Goal: Find specific page/section: Find specific page/section

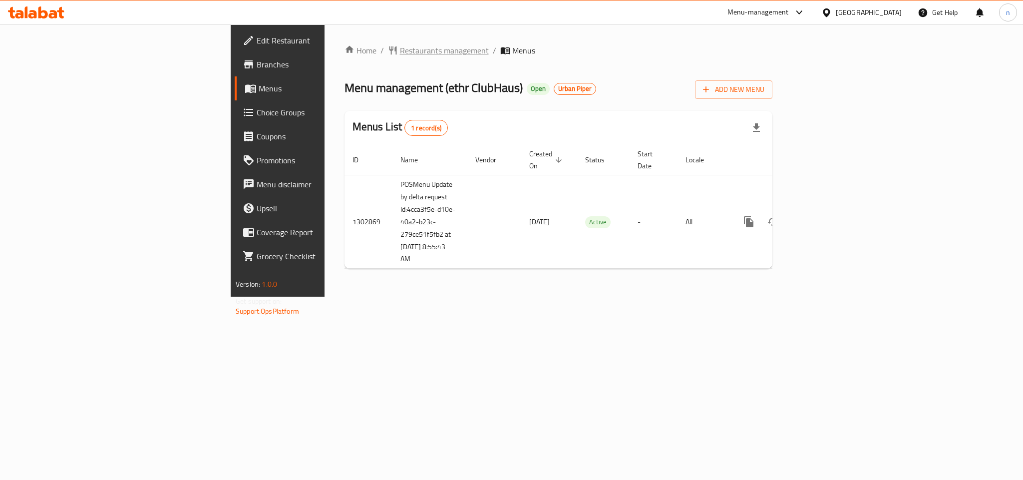
click at [400, 47] on span "Restaurants management" at bounding box center [444, 50] width 89 height 12
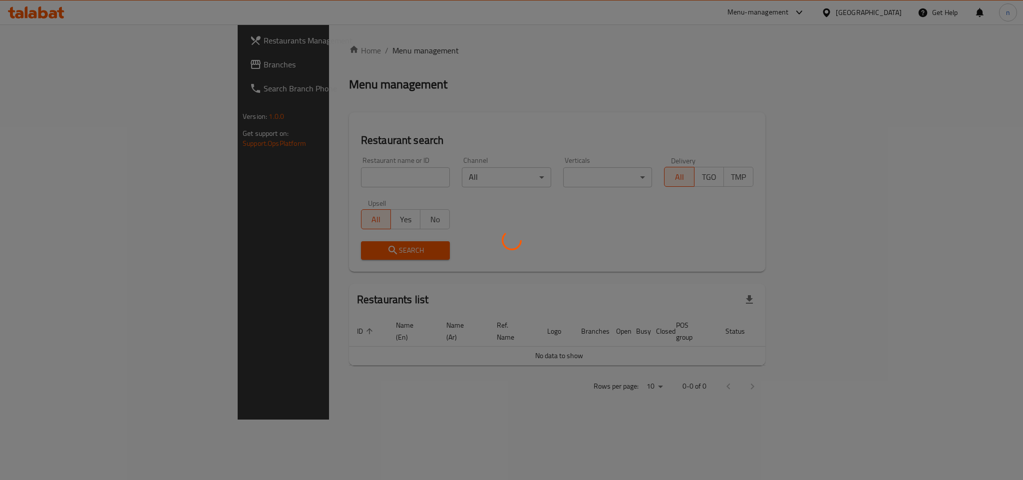
click at [315, 170] on div at bounding box center [511, 240] width 1023 height 480
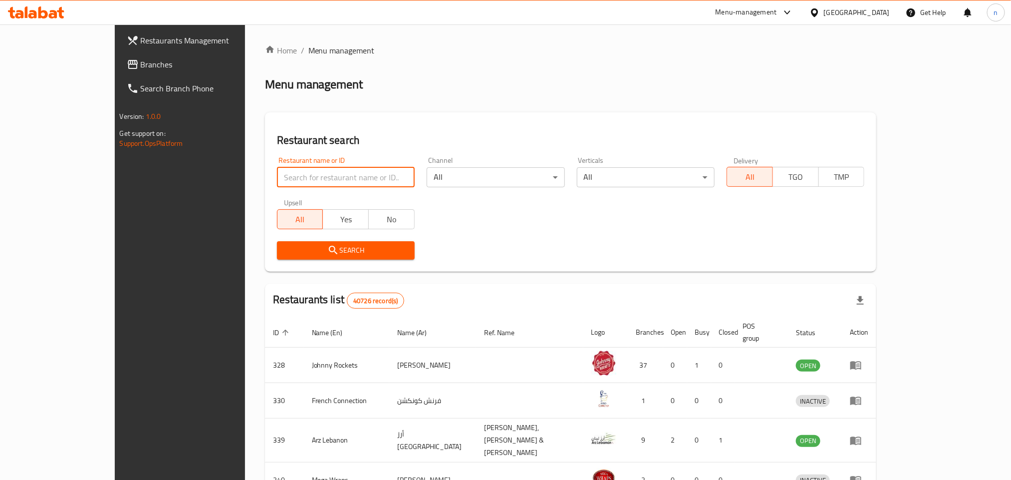
click at [277, 174] on input "search" at bounding box center [346, 177] width 138 height 20
paste input "702171"
type input "702171"
click button "Search" at bounding box center [346, 250] width 138 height 18
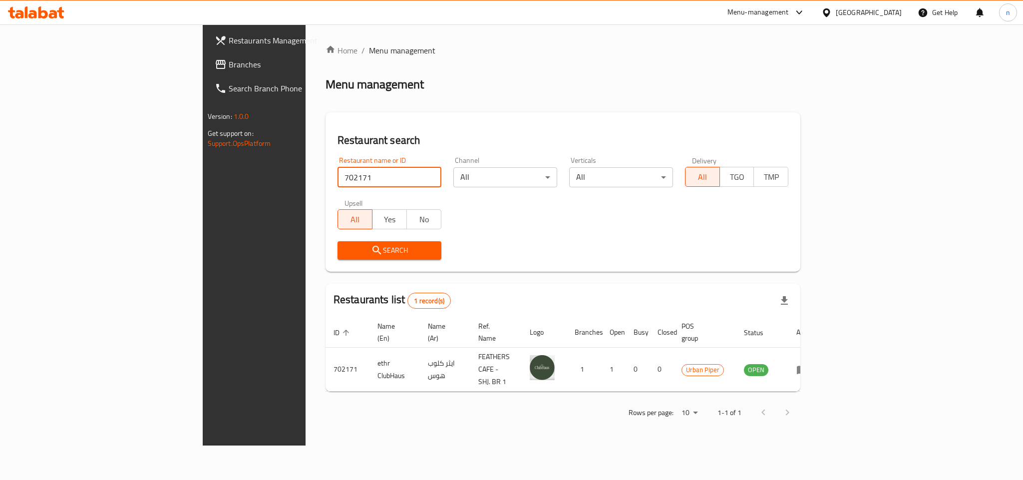
click at [878, 16] on div "[GEOGRAPHIC_DATA]" at bounding box center [869, 12] width 66 height 11
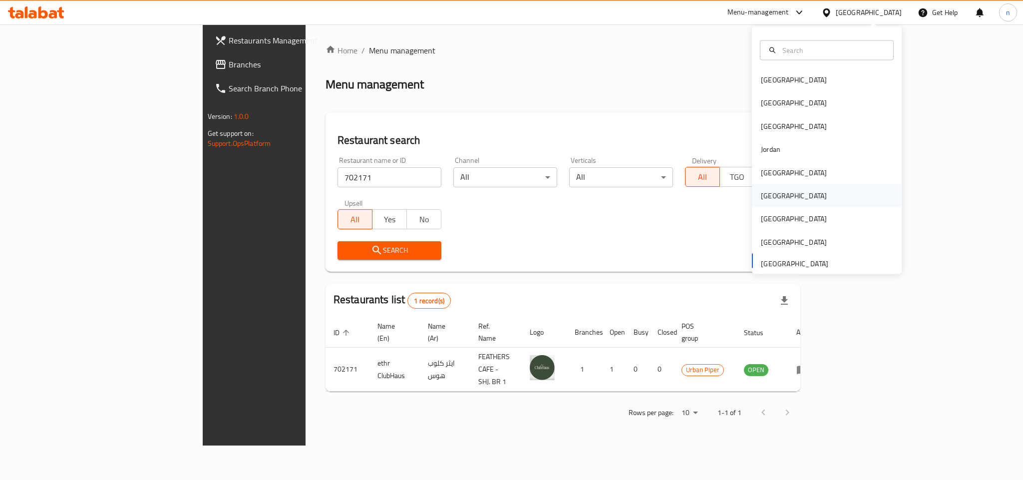
click at [790, 197] on div "[GEOGRAPHIC_DATA]" at bounding box center [827, 195] width 150 height 23
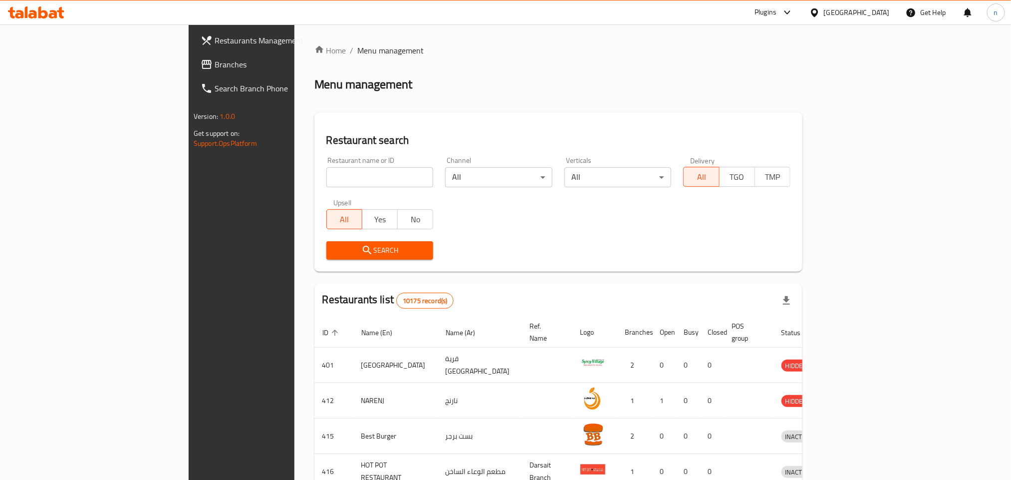
click at [215, 66] on span "Branches" at bounding box center [282, 64] width 135 height 12
